Goal: Find specific page/section: Find specific page/section

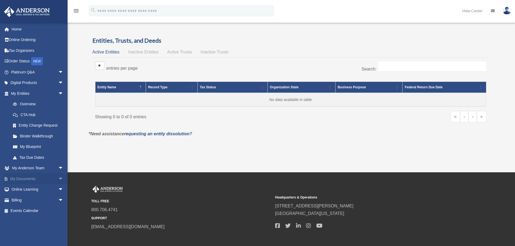
click at [29, 179] on link "My Documents arrow_drop_down" at bounding box center [38, 179] width 68 height 11
click at [58, 180] on span "arrow_drop_down" at bounding box center [63, 179] width 11 height 11
click at [33, 194] on link "Box" at bounding box center [40, 190] width 64 height 11
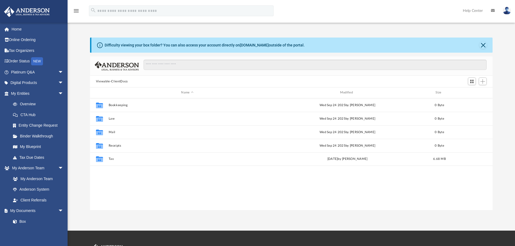
scroll to position [119, 399]
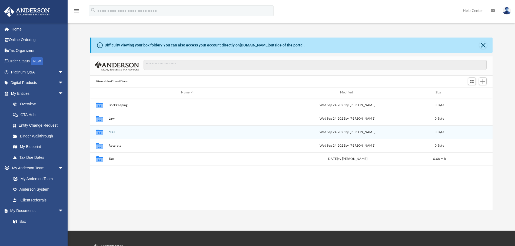
click at [112, 133] on button "Mail" at bounding box center [187, 133] width 158 height 4
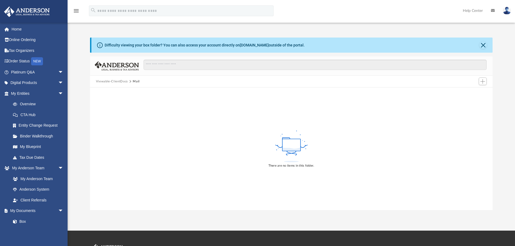
click at [114, 83] on button "Viewable-ClientDocs" at bounding box center [112, 81] width 32 height 5
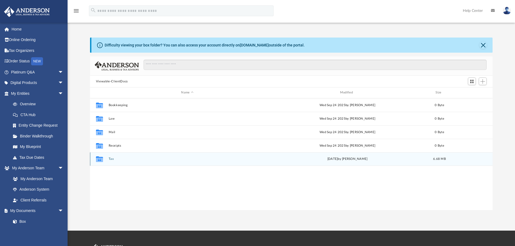
click at [110, 161] on div "Collaborated Folder Tax [DATE] by [PERSON_NAME] 6.68 MB" at bounding box center [291, 160] width 403 height 14
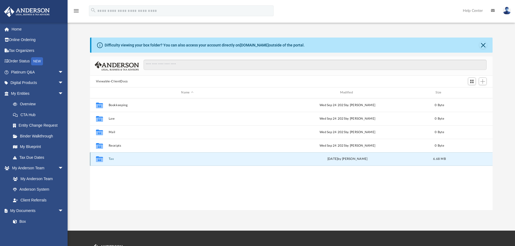
click at [110, 160] on button "Tax" at bounding box center [187, 159] width 158 height 4
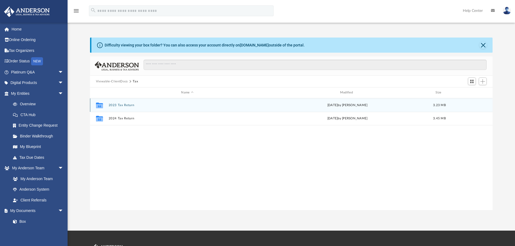
click at [121, 107] on div "Collaborated Folder 2023 Tax Return [DATE] by [PERSON_NAME] 3.23 MB" at bounding box center [291, 105] width 403 height 14
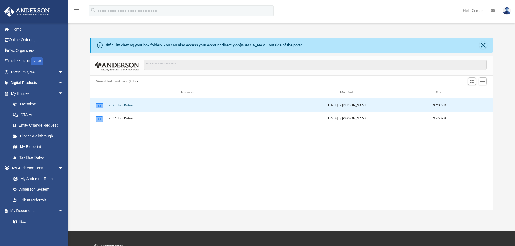
click at [121, 106] on button "2023 Tax Return" at bounding box center [187, 106] width 158 height 4
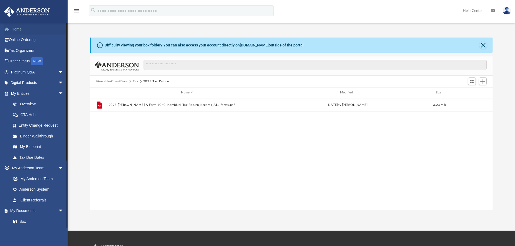
click at [12, 31] on link "Home" at bounding box center [38, 29] width 68 height 11
